Goal: Go to known website: Access a specific website the user already knows

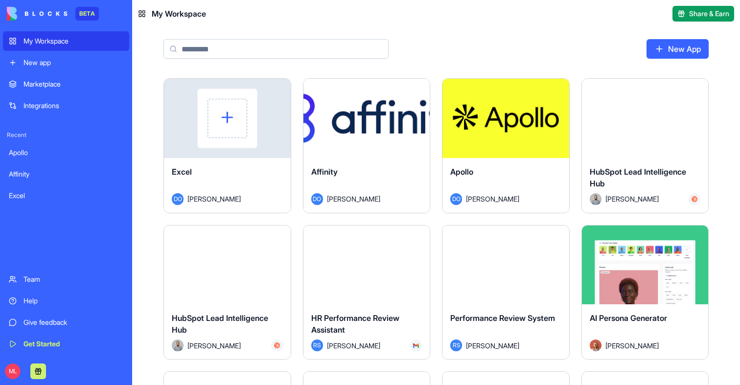
click at [19, 44] on link "My Workspace" at bounding box center [66, 41] width 126 height 20
click at [242, 48] on input at bounding box center [276, 49] width 225 height 20
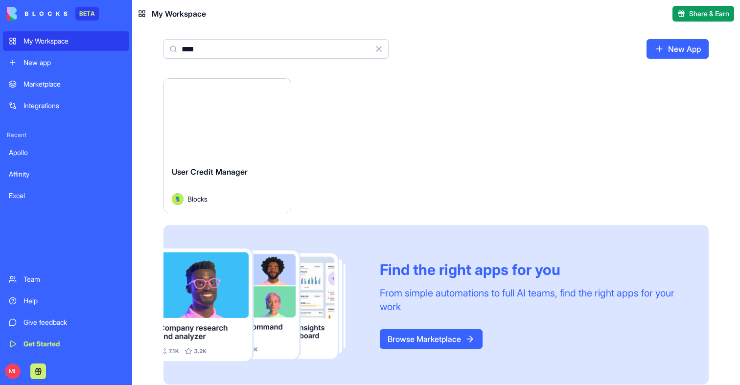
type input "****"
click at [237, 131] on div "Launch" at bounding box center [227, 118] width 127 height 79
